Goal: Information Seeking & Learning: Find specific fact

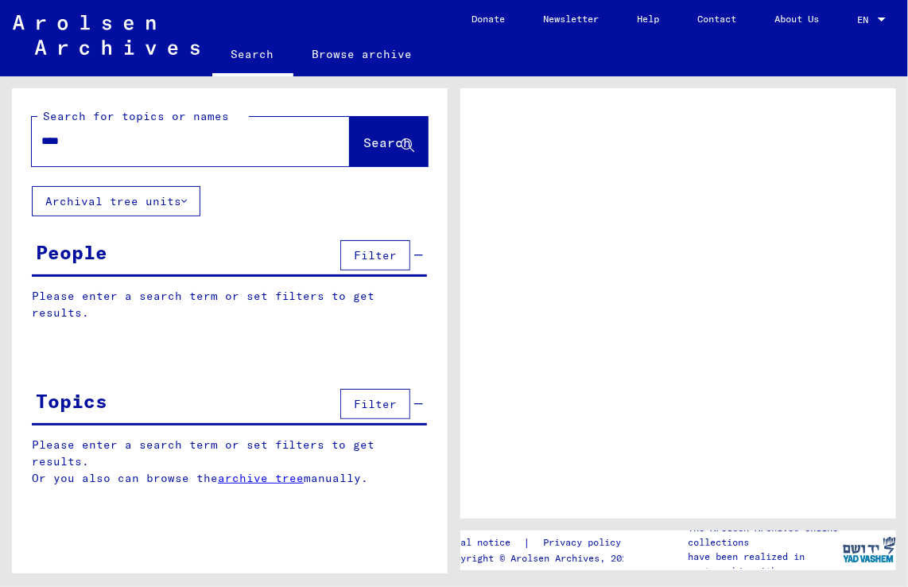
type input "*****"
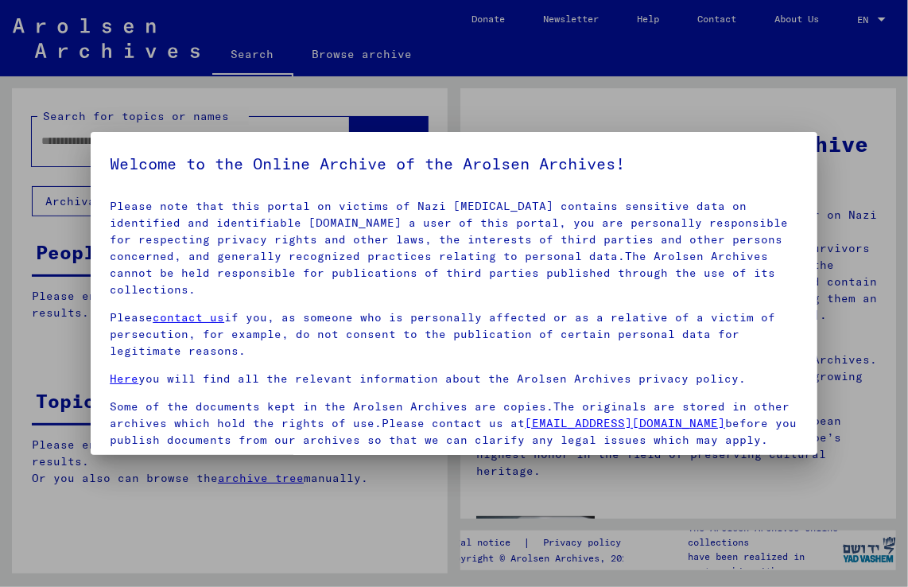
scroll to position [138, 0]
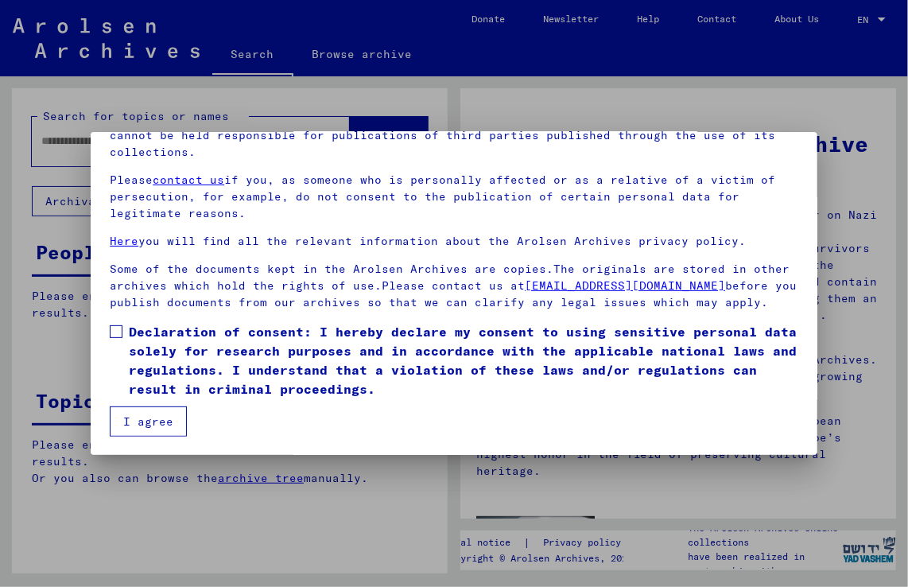
drag, startPoint x: 112, startPoint y: 329, endPoint x: 125, endPoint y: 340, distance: 16.4
click at [113, 329] on span at bounding box center [116, 331] width 13 height 13
click at [150, 426] on button "I agree" at bounding box center [148, 421] width 77 height 30
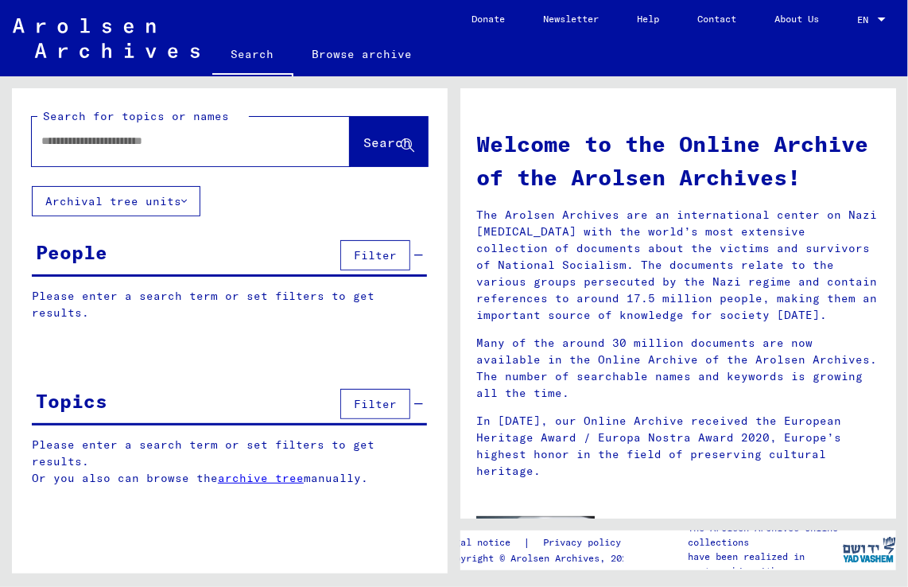
click at [70, 144] on input "text" at bounding box center [171, 141] width 261 height 17
type input "**********"
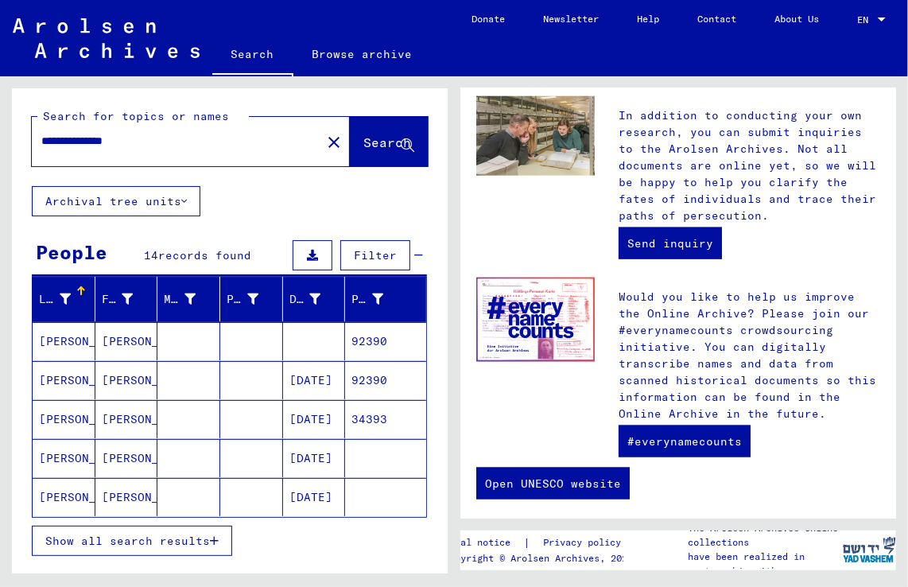
scroll to position [764, 0]
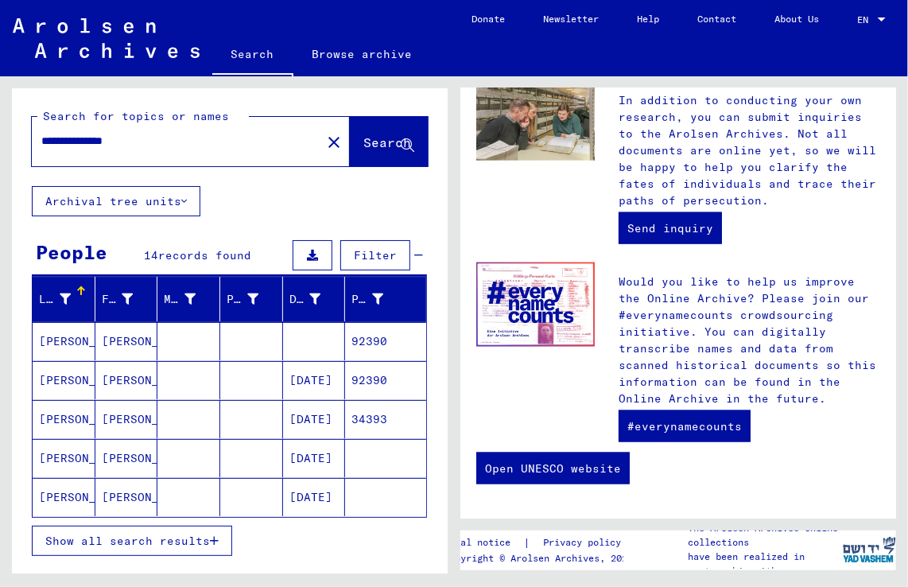
drag, startPoint x: 487, startPoint y: 527, endPoint x: 595, endPoint y: 527, distance: 108.2
click at [595, 527] on div "Welcome to the Online Archive of the Arolsen Archives! The Arolsen Archives are…" at bounding box center [682, 324] width 454 height 497
click at [223, 536] on button "Show all search results" at bounding box center [132, 541] width 200 height 30
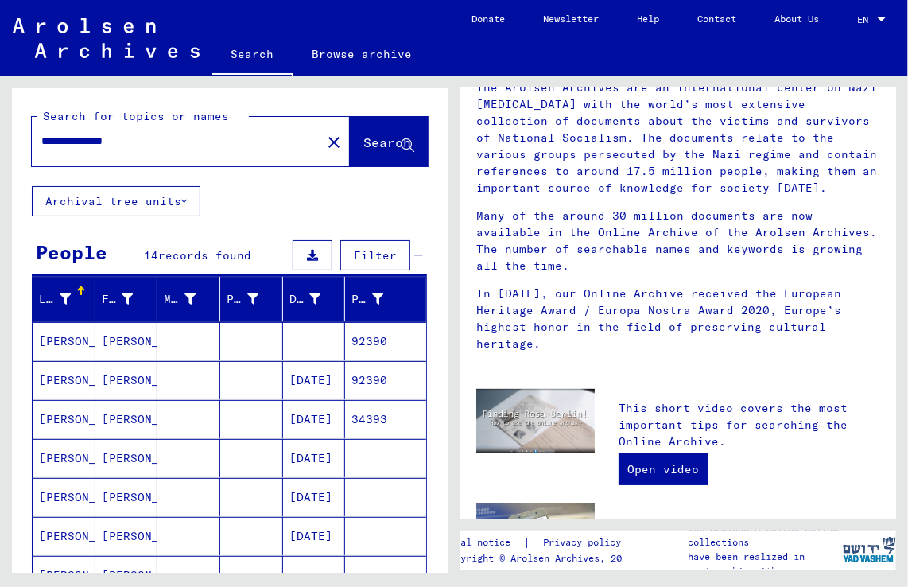
scroll to position [0, 0]
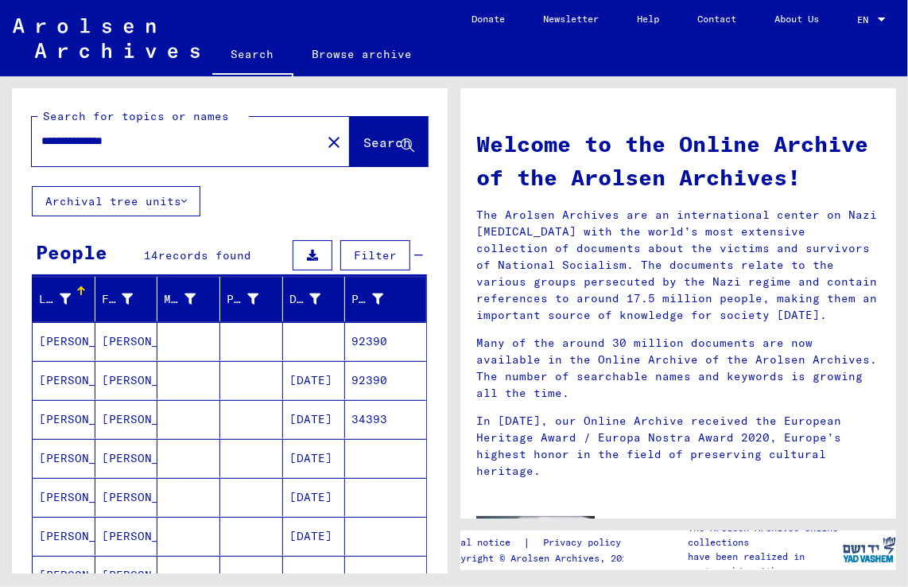
click at [856, 132] on h1 "Welcome to the Online Archive of the Arolsen Archives!" at bounding box center [678, 160] width 404 height 67
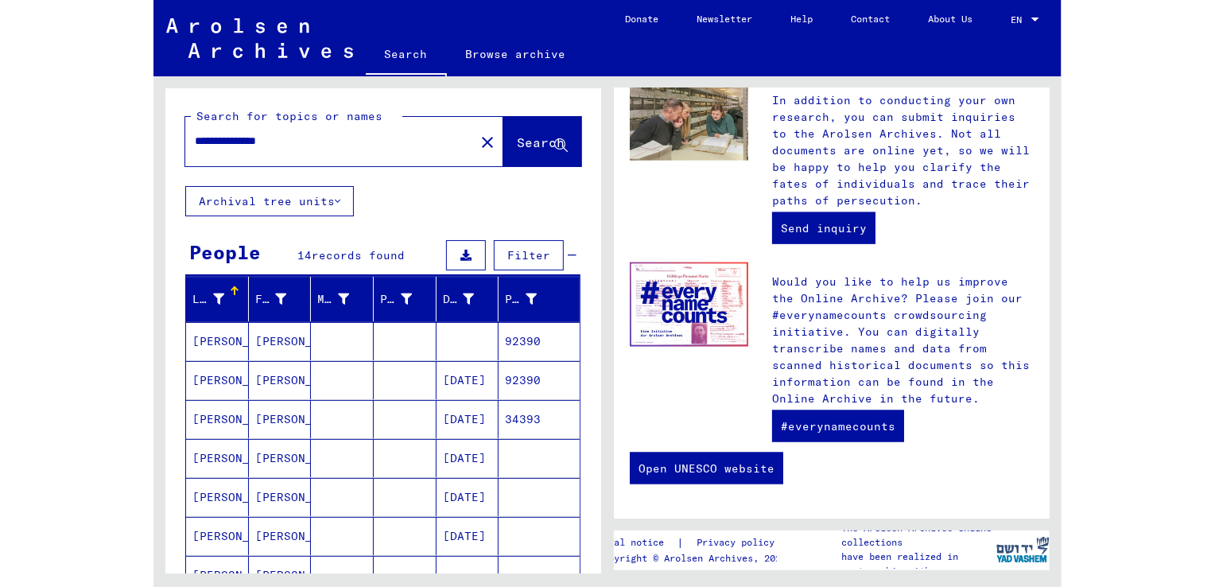
scroll to position [764, 0]
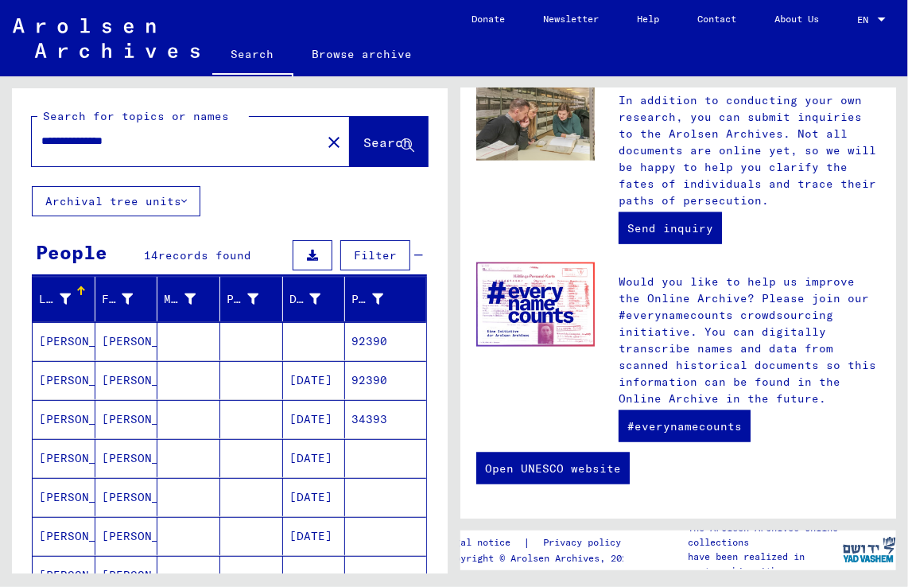
drag, startPoint x: 542, startPoint y: 520, endPoint x: 637, endPoint y: 520, distance: 95.5
click at [637, 520] on div "Welcome to the Online Archive of the Arolsen Archives! The Arolsen Archives are…" at bounding box center [682, 324] width 454 height 497
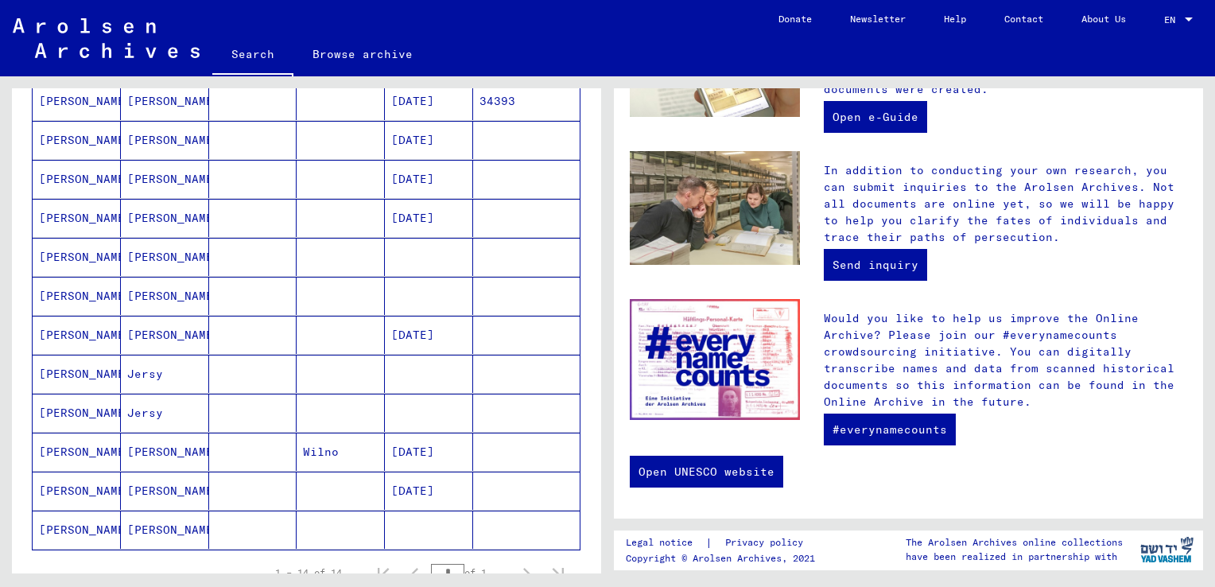
scroll to position [398, 0]
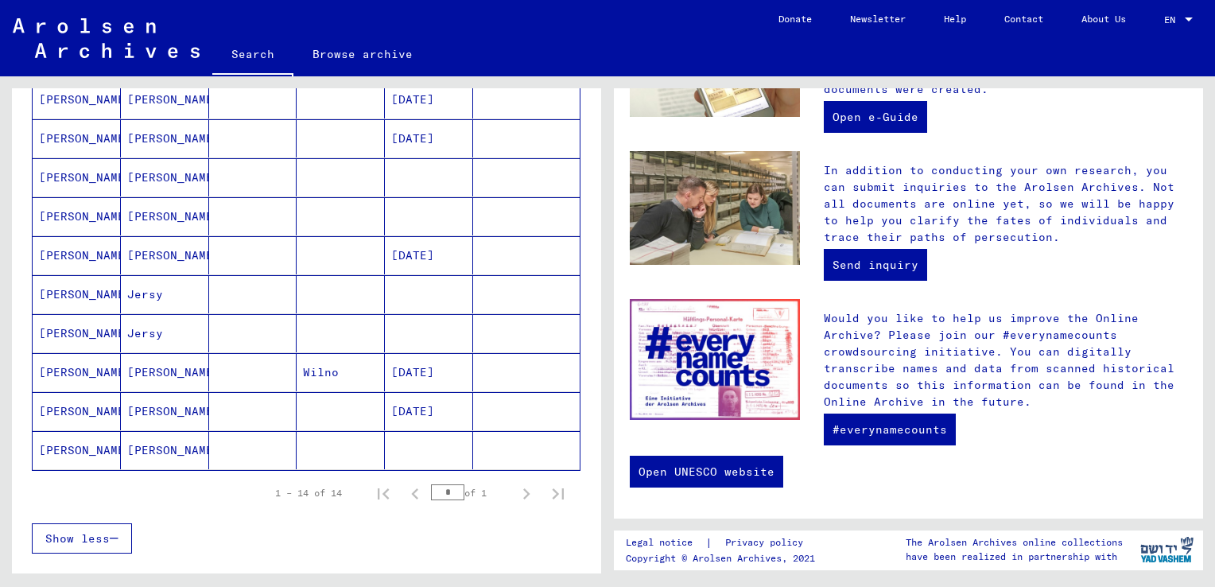
click at [80, 449] on mat-cell "[PERSON_NAME]" at bounding box center [77, 450] width 88 height 38
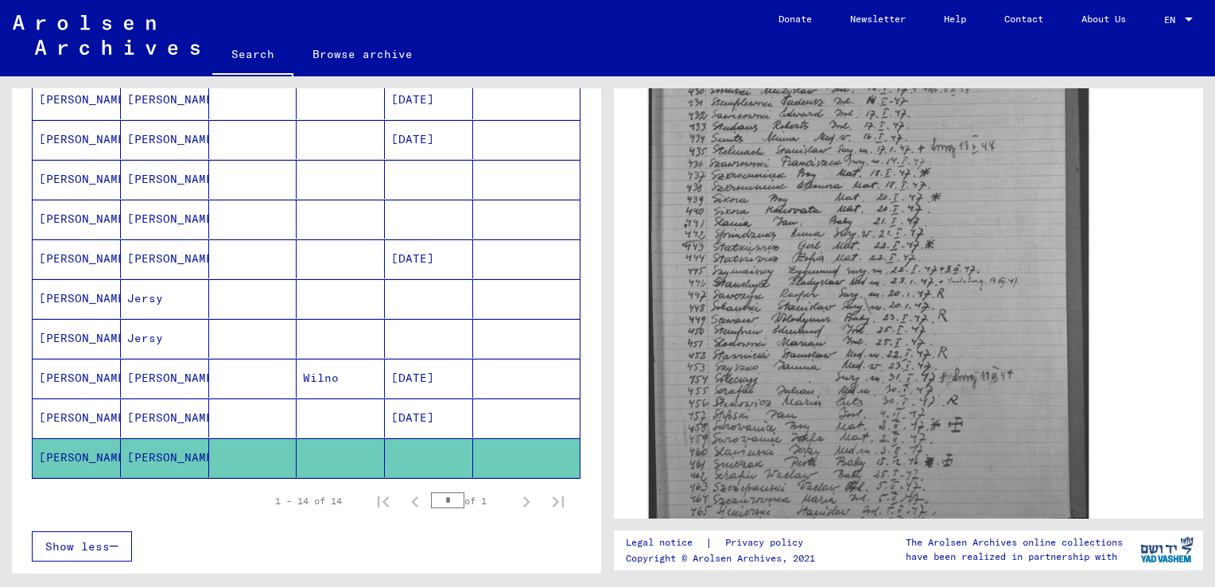
scroll to position [557, 0]
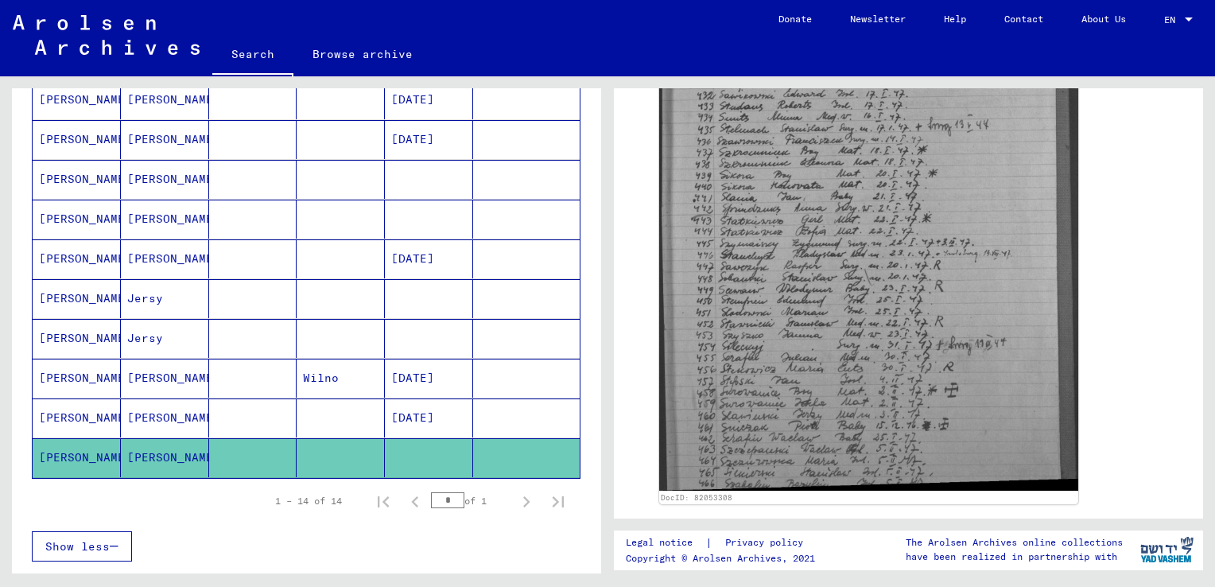
click at [77, 295] on mat-cell "[PERSON_NAME]" at bounding box center [77, 298] width 88 height 39
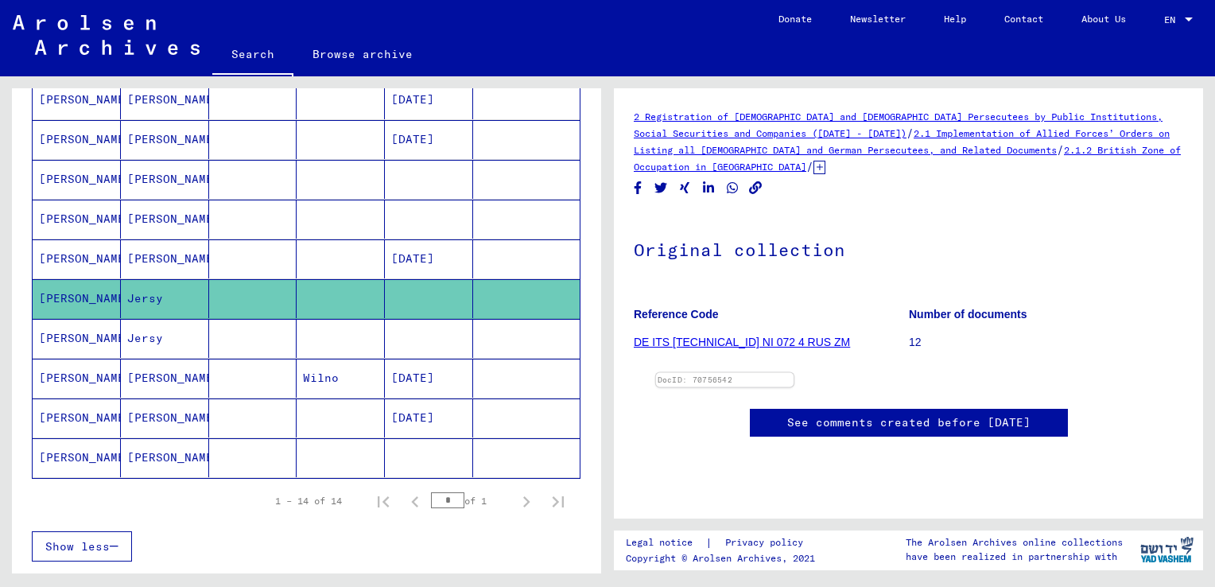
scroll to position [239, 0]
click at [795, 373] on img at bounding box center [725, 373] width 138 height 0
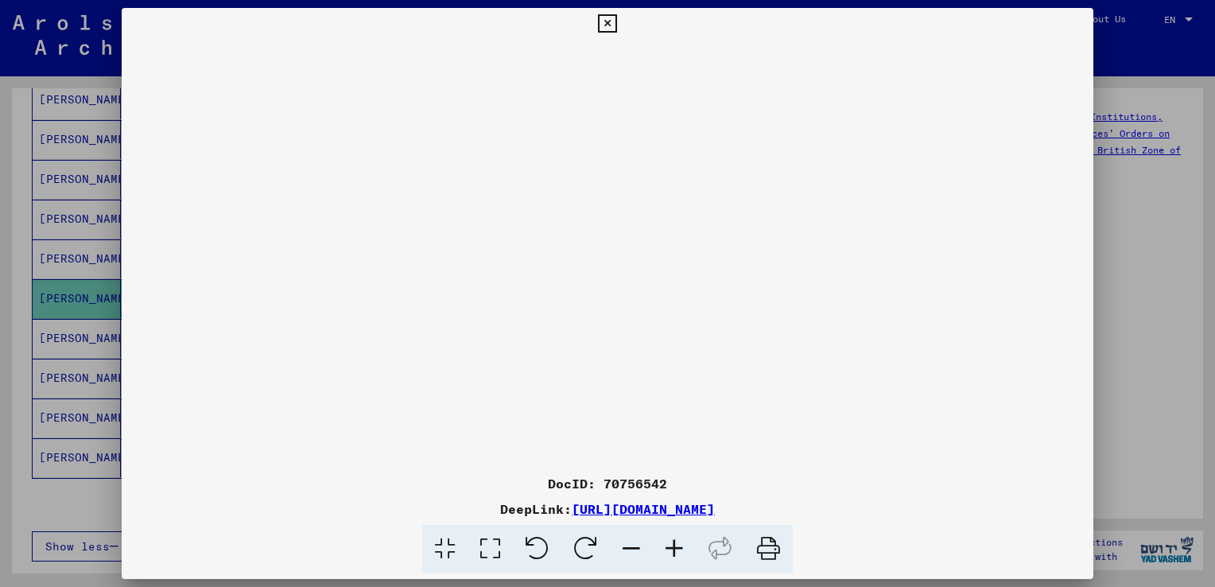
click at [674, 550] on icon at bounding box center [674, 549] width 43 height 49
click at [609, 21] on icon at bounding box center [607, 23] width 18 height 19
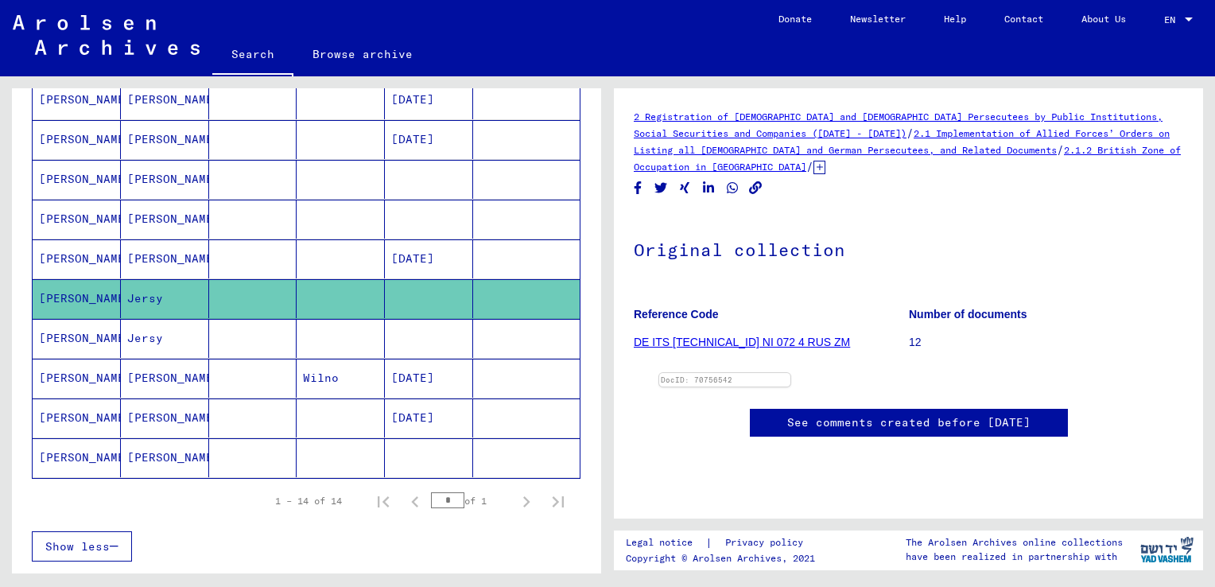
scroll to position [242, 0]
